Goal: Task Accomplishment & Management: Manage account settings

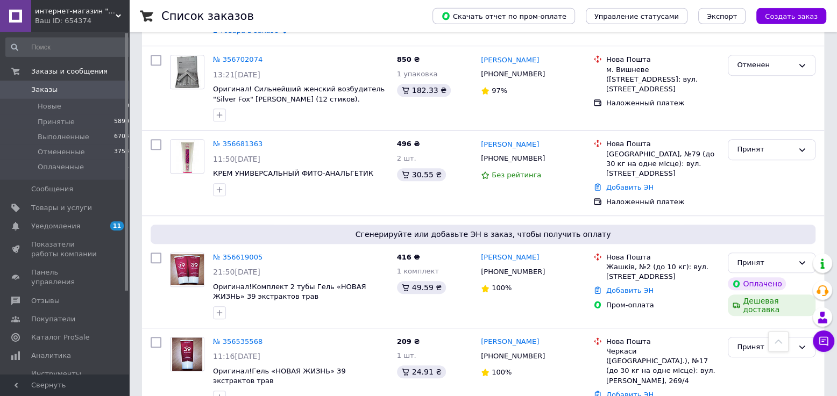
scroll to position [470, 0]
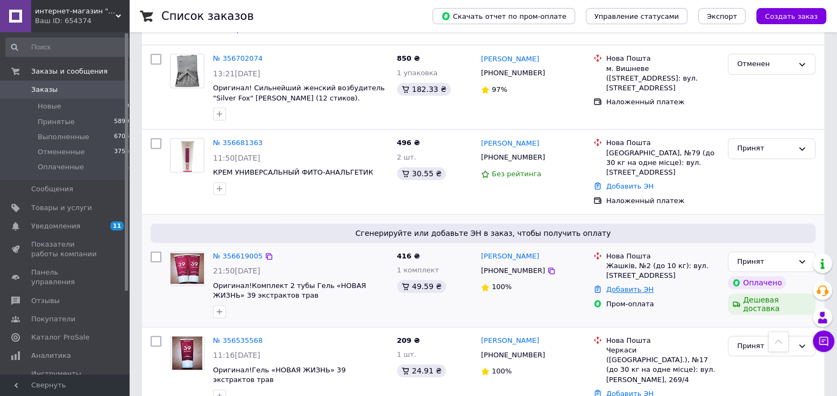
click at [624, 286] on link "Добавить ЭН" at bounding box center [629, 290] width 47 height 8
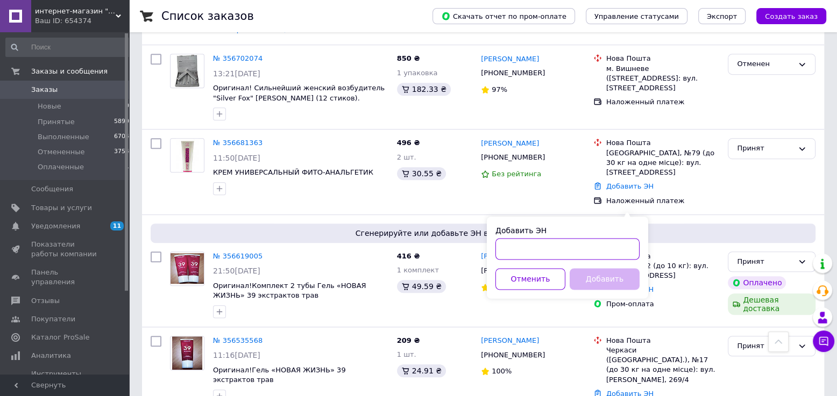
click at [526, 252] on input "Добавить ЭН" at bounding box center [567, 249] width 144 height 22
type input "20451224352985"
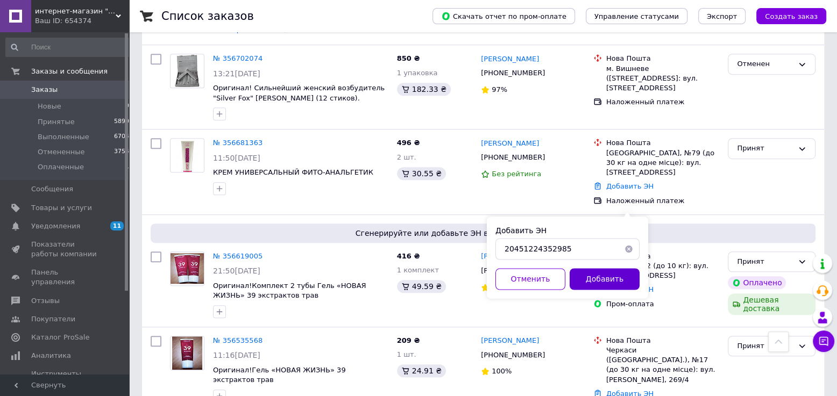
click at [604, 279] on button "Добавить" at bounding box center [605, 279] width 70 height 22
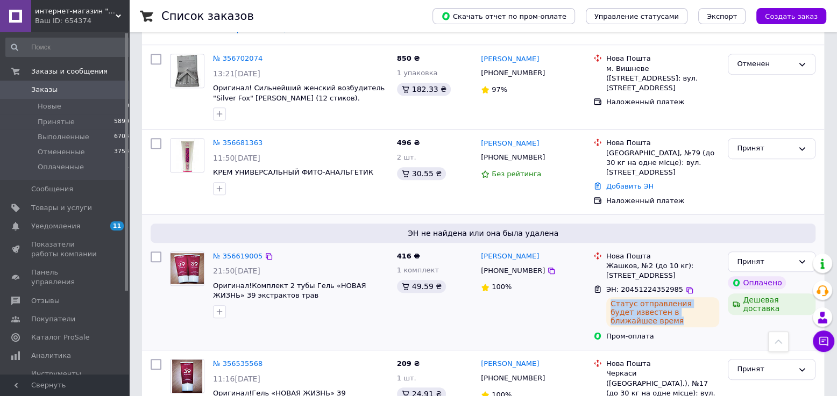
drag, startPoint x: 610, startPoint y: 224, endPoint x: 712, endPoint y: 229, distance: 102.9
click at [712, 297] on div "Статус отправления будет известен в ближайшее время" at bounding box center [662, 312] width 113 height 30
click at [235, 252] on link "№ 356619005" at bounding box center [237, 256] width 49 height 8
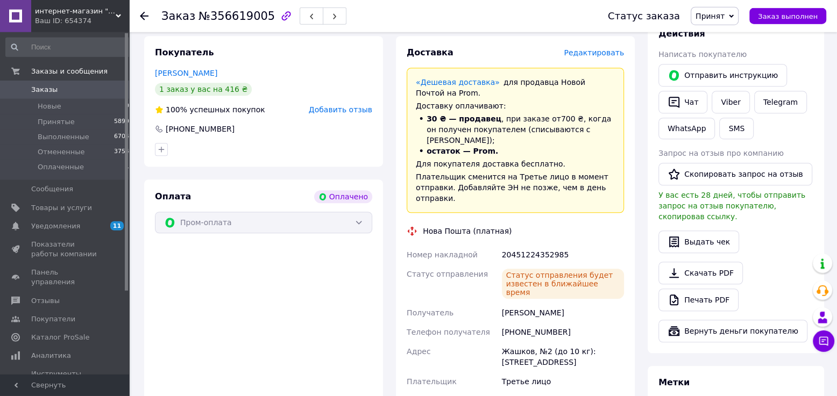
scroll to position [608, 0]
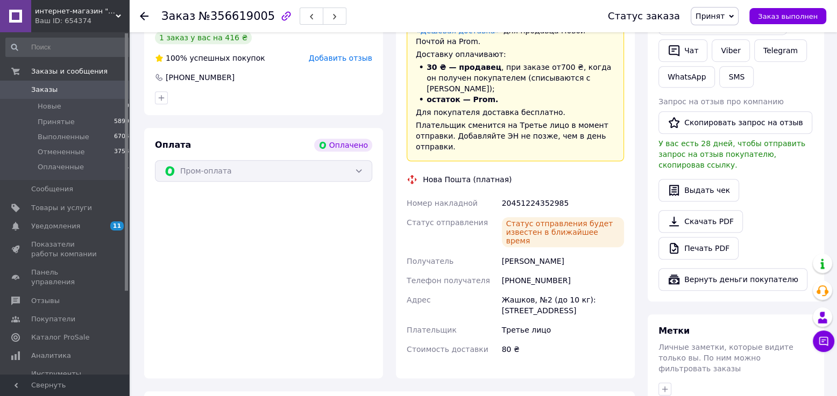
scroll to position [443, 0]
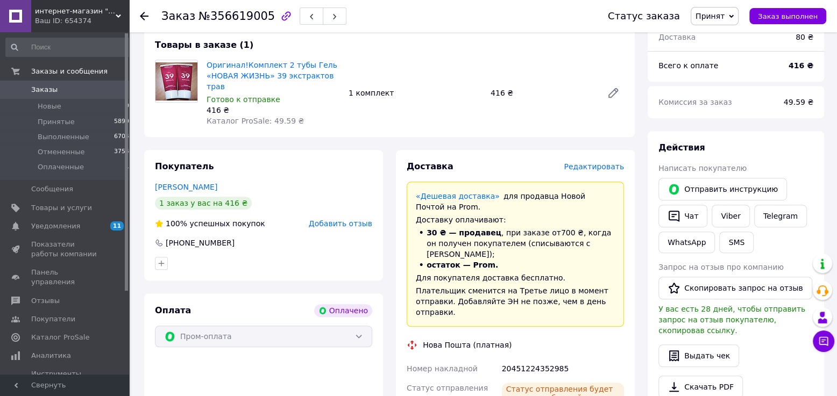
click at [42, 89] on span "Заказы" at bounding box center [44, 90] width 26 height 10
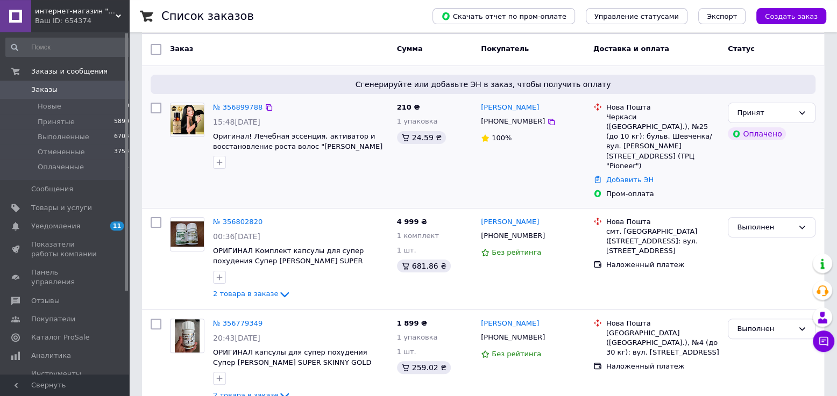
scroll to position [110, 0]
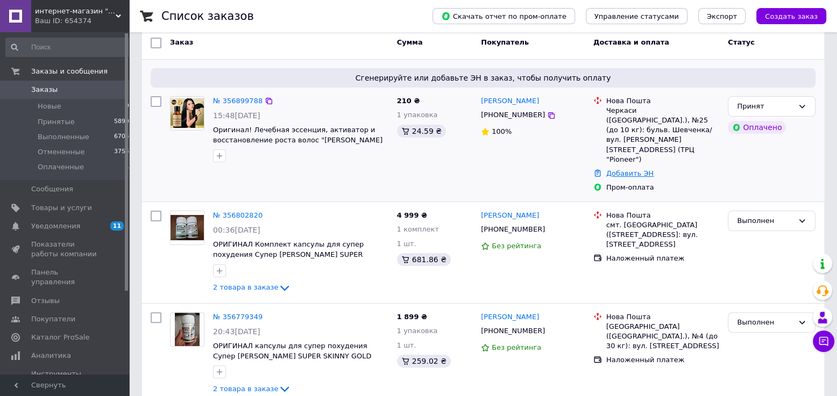
click at [620, 169] on link "Добавить ЭН" at bounding box center [629, 173] width 47 height 8
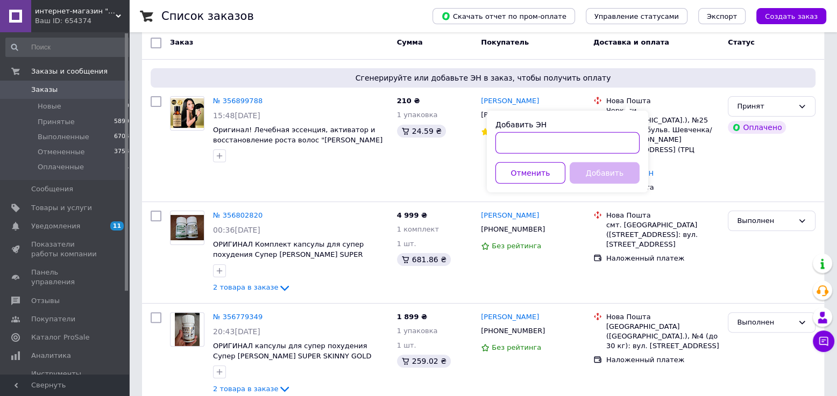
click at [537, 140] on input "Добавить ЭН" at bounding box center [567, 143] width 144 height 22
type input "20451225364064"
click at [598, 174] on button "Добавить" at bounding box center [605, 173] width 70 height 22
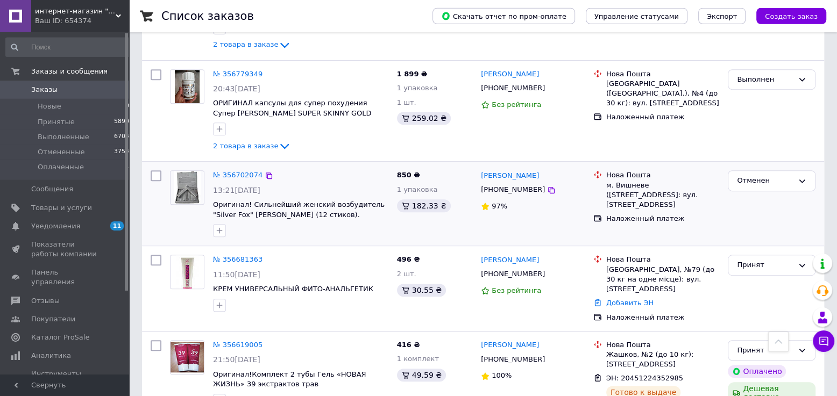
scroll to position [387, 0]
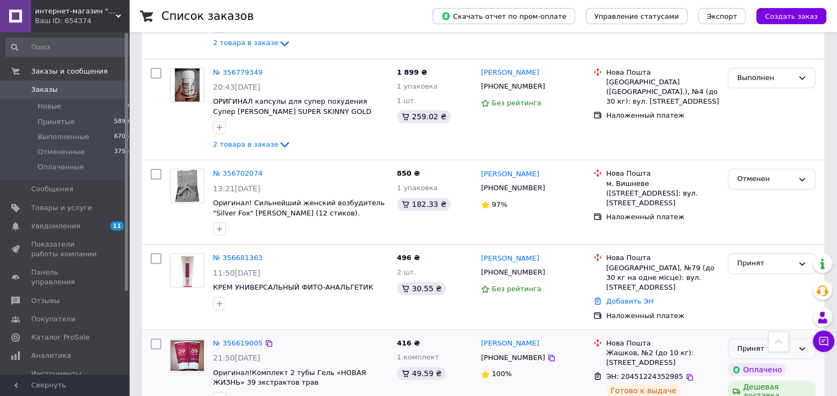
click at [761, 344] on div "Принят" at bounding box center [765, 349] width 56 height 11
click at [759, 362] on li "Выполнен" at bounding box center [771, 372] width 87 height 20
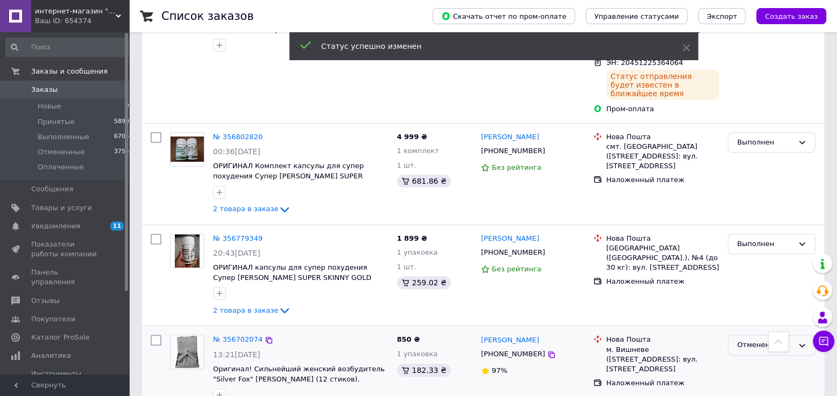
scroll to position [55, 0]
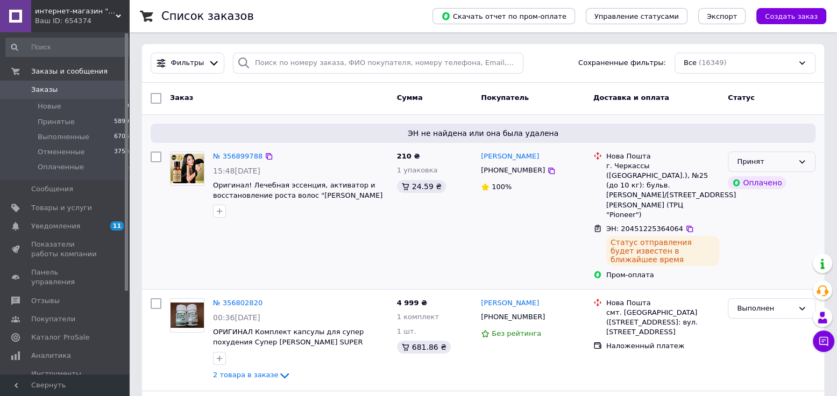
click at [773, 157] on div "Принят" at bounding box center [765, 162] width 56 height 11
click at [767, 174] on li "Выполнен" at bounding box center [771, 184] width 87 height 20
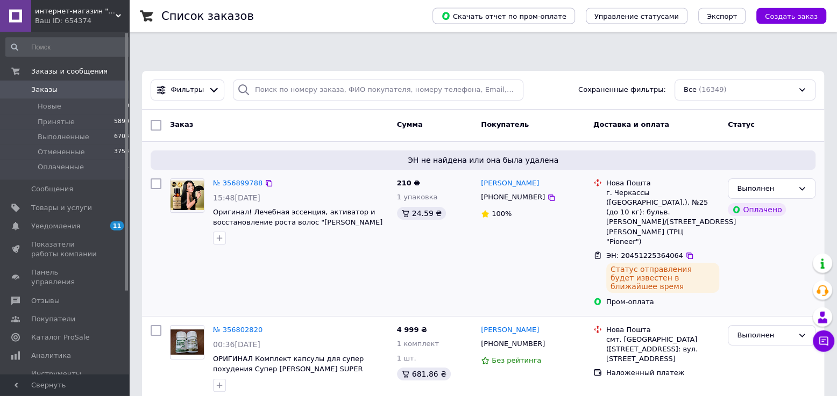
scroll to position [0, 0]
